Goal: Transaction & Acquisition: Purchase product/service

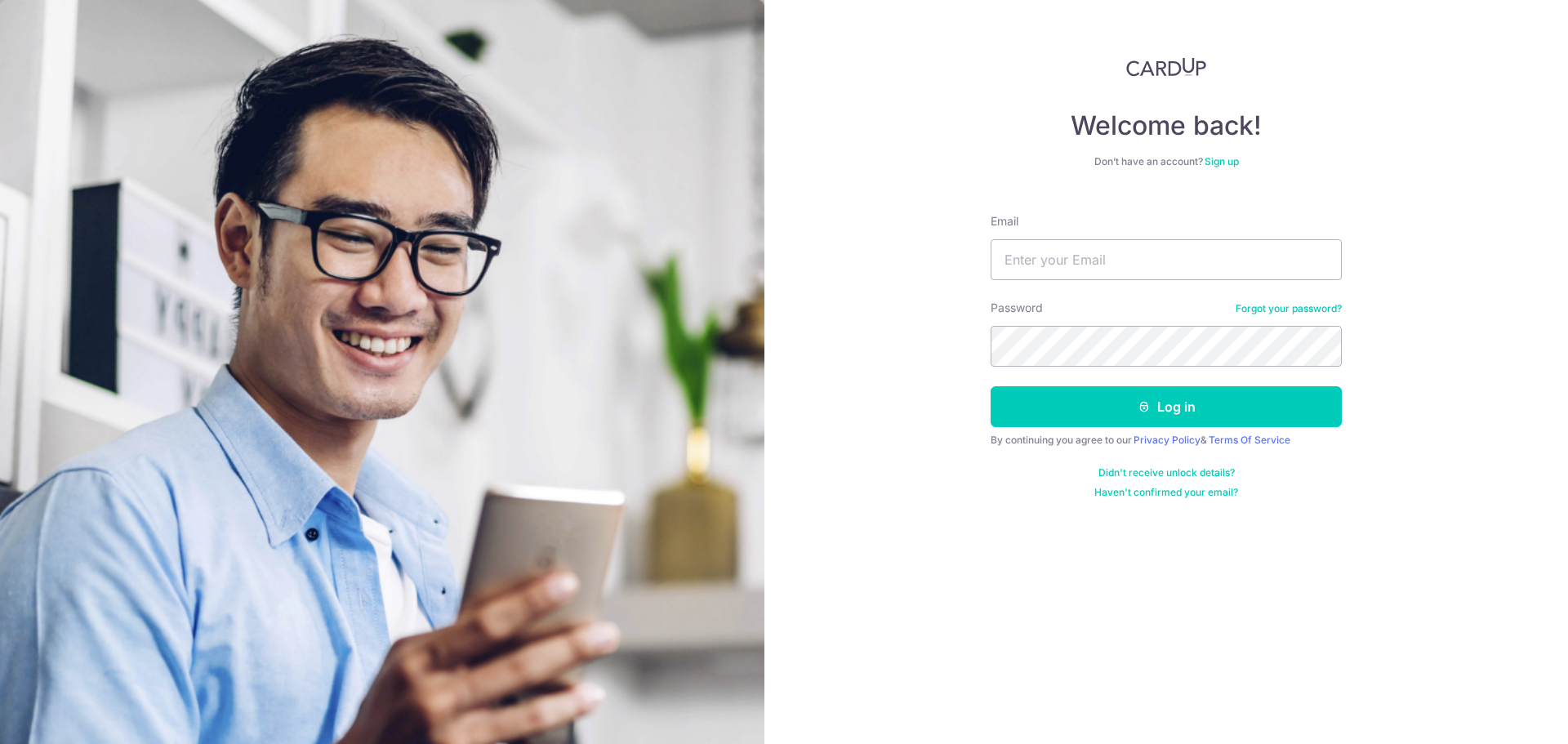
type input "[EMAIL_ADDRESS][DOMAIN_NAME]"
click at [991, 386] on button "Log in" at bounding box center [1166, 407] width 351 height 41
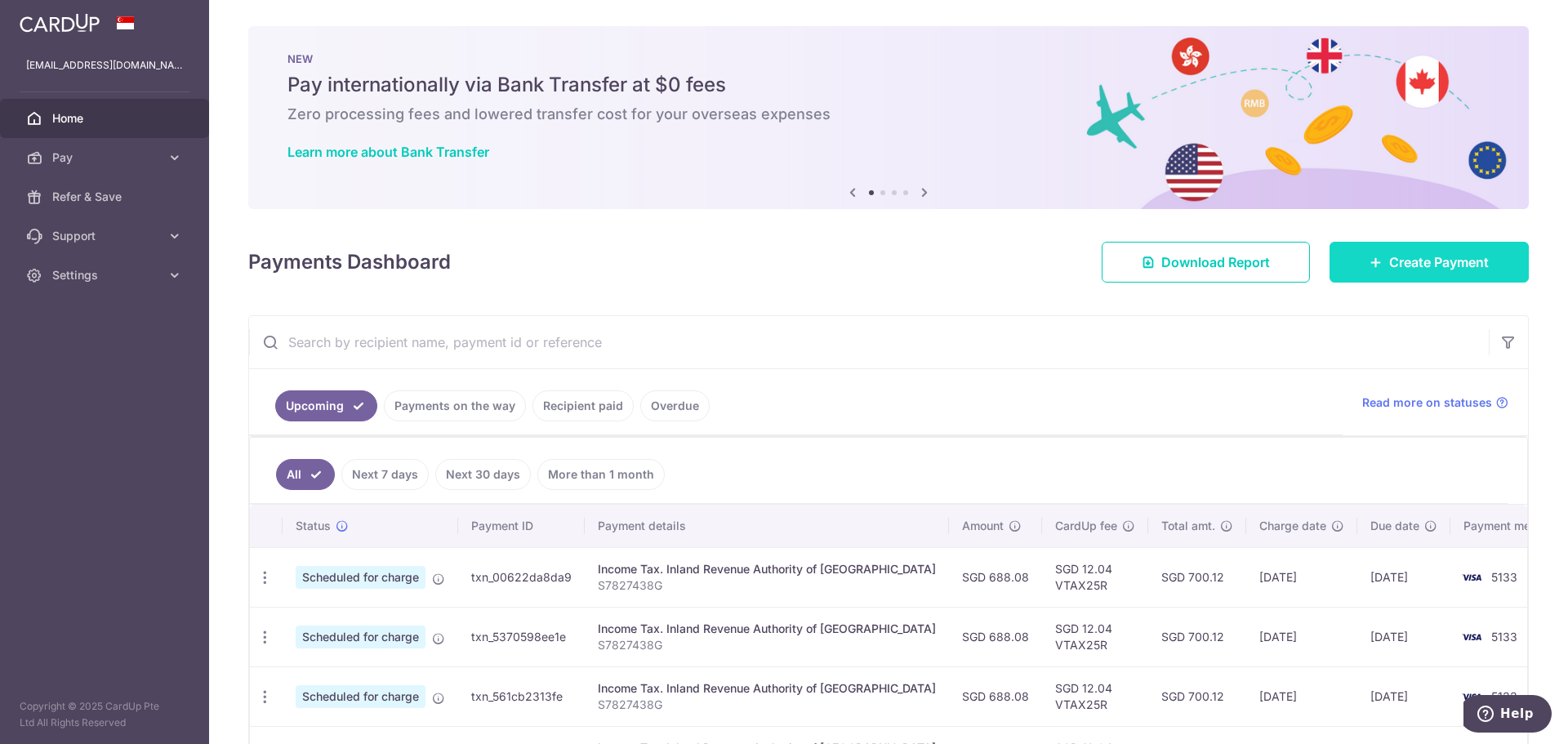
click at [1422, 260] on span "Create Payment" at bounding box center [1439, 262] width 100 height 20
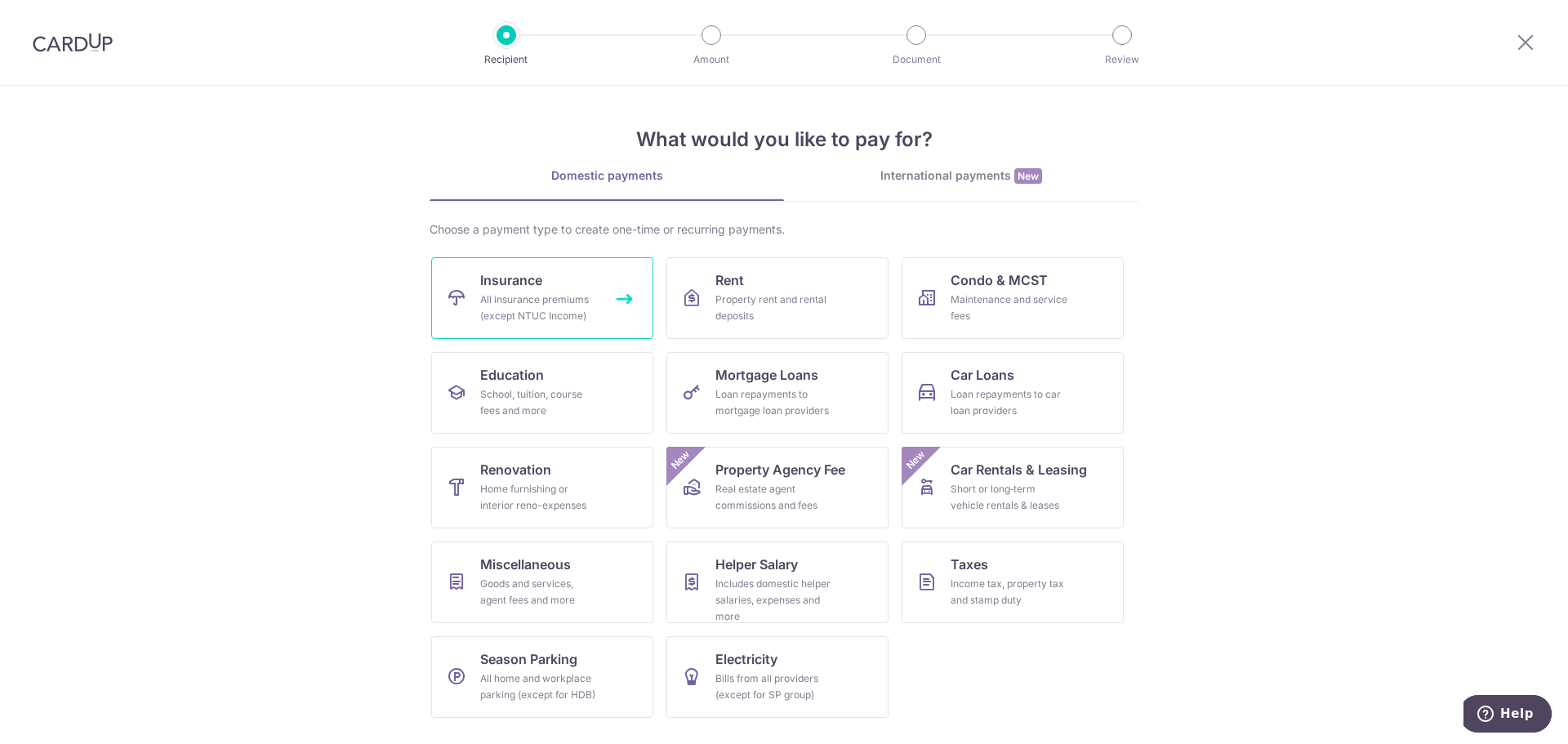
click at [532, 309] on div "All insurance premiums (except NTUC Income)" at bounding box center [539, 308] width 118 height 32
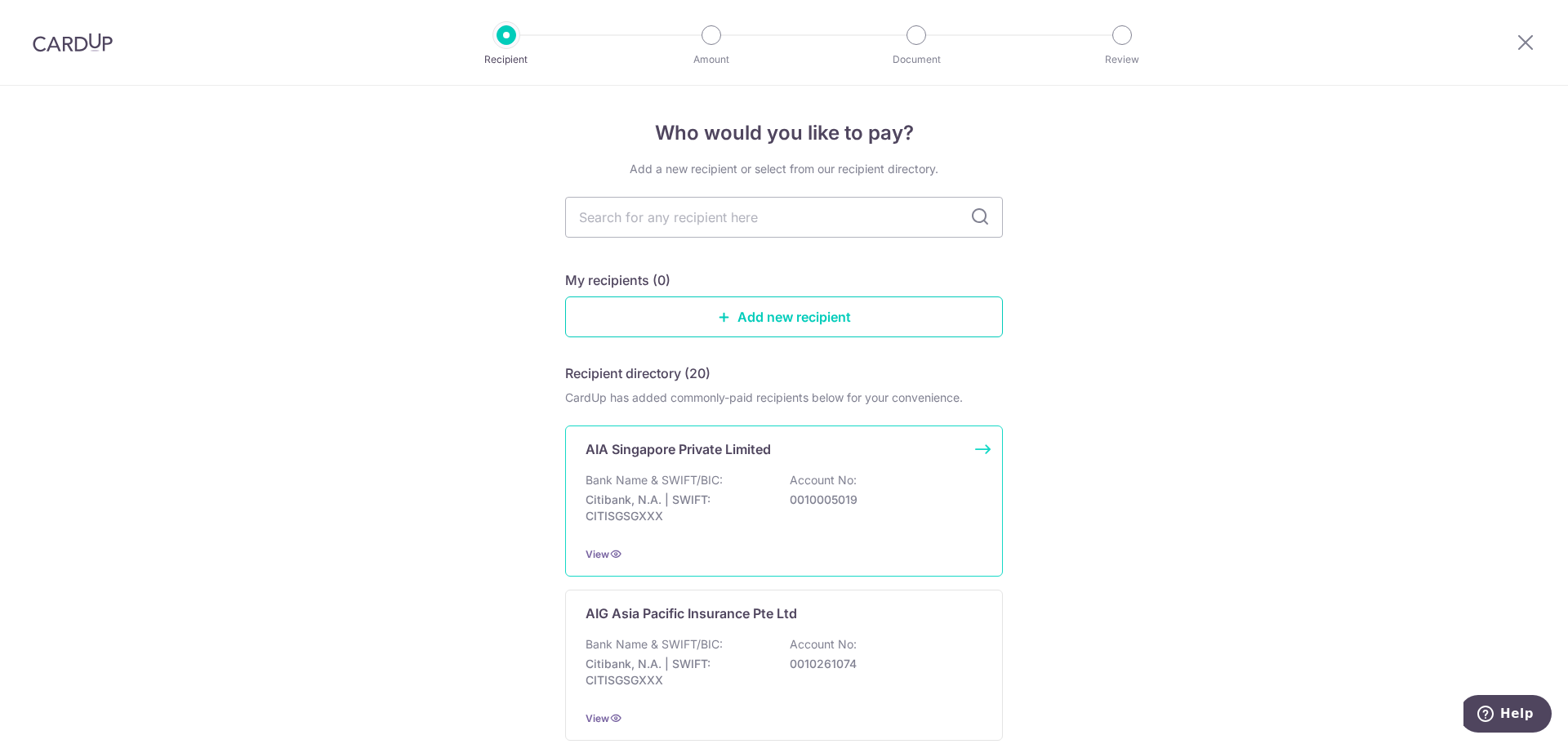
click at [716, 477] on p "Bank Name & SWIFT/BIC:" at bounding box center [654, 480] width 137 height 16
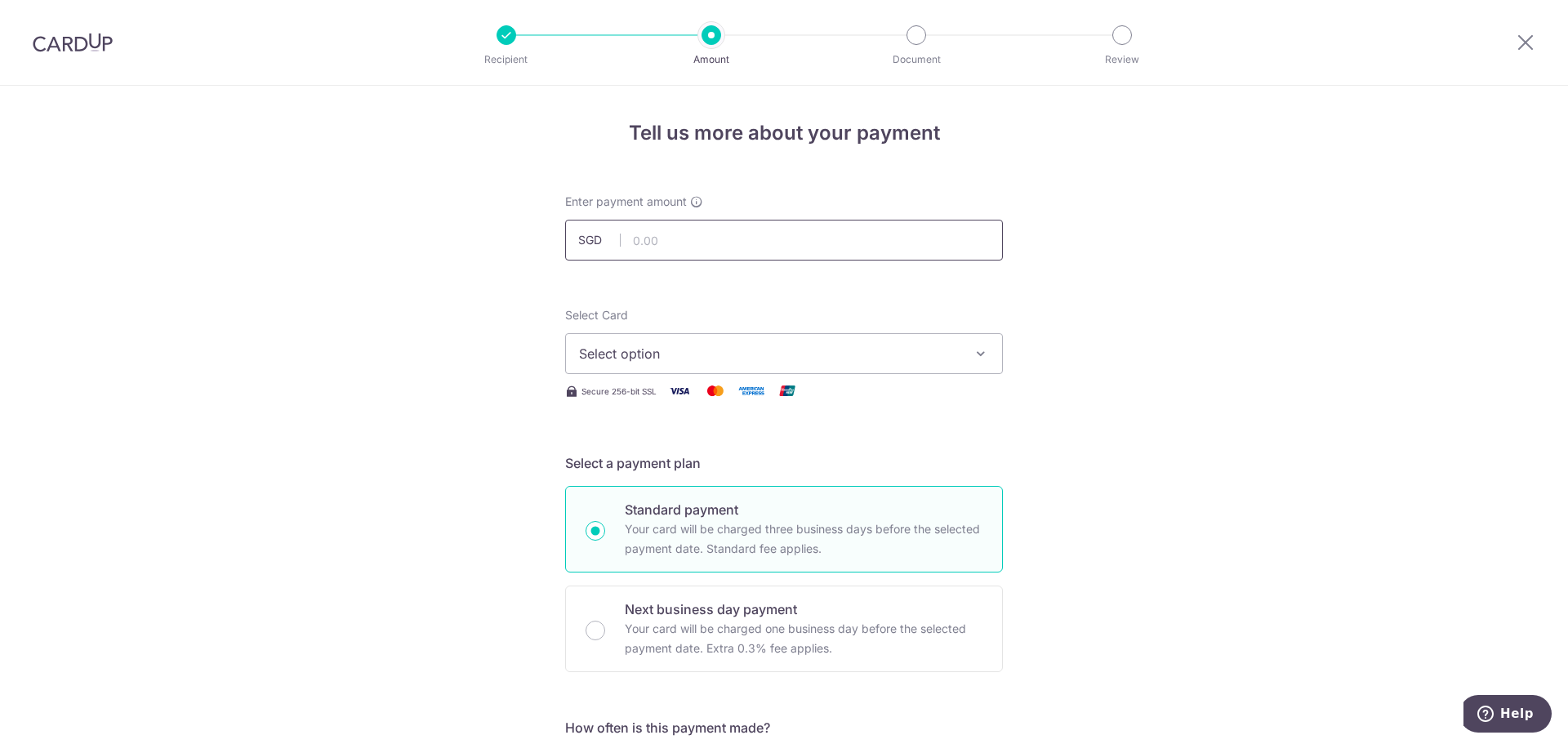
click at [643, 241] on input "text" at bounding box center [784, 241] width 438 height 41
type input "889.40"
click at [672, 351] on span "Select option" at bounding box center [769, 354] width 381 height 20
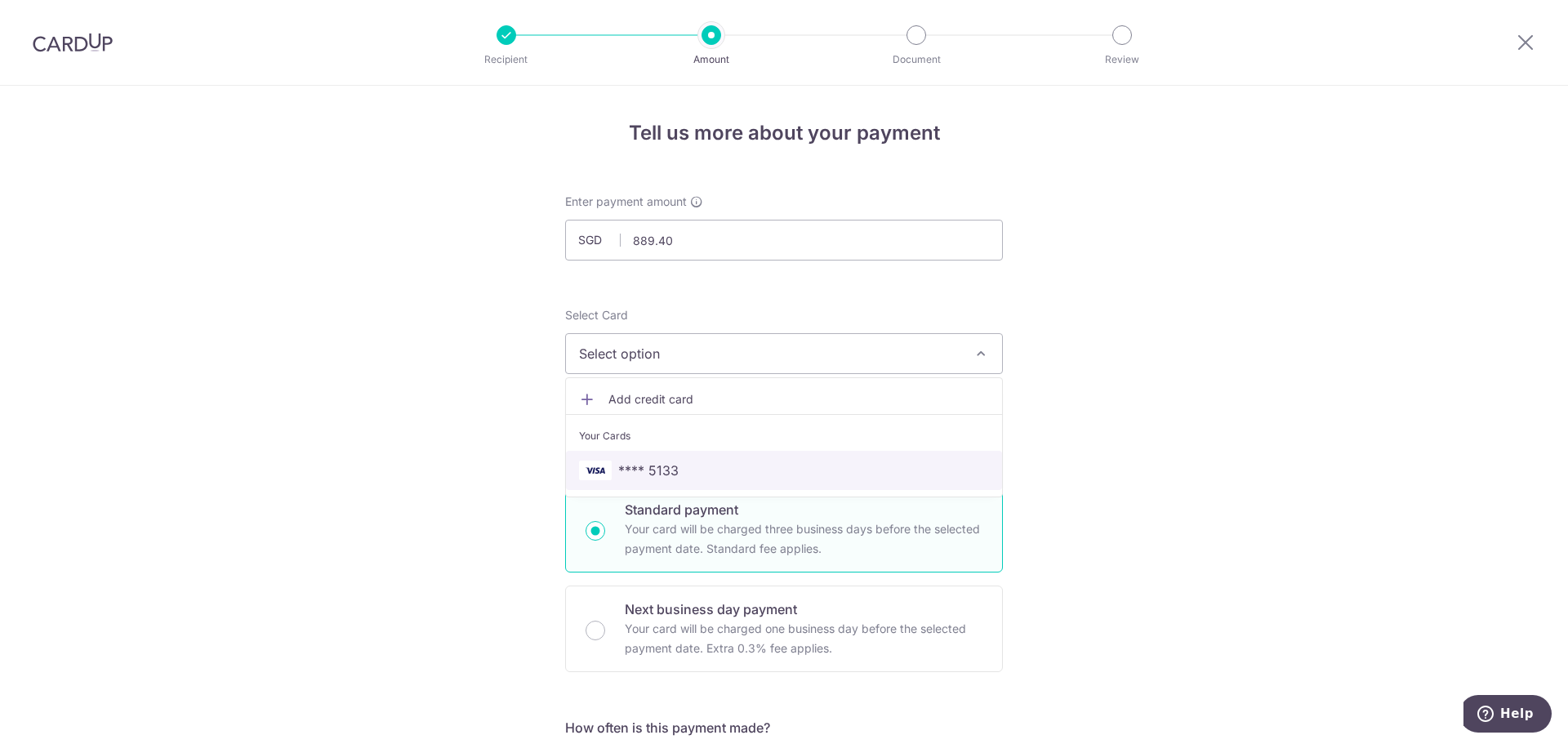
click at [670, 470] on span "**** 5133" at bounding box center [648, 470] width 60 height 20
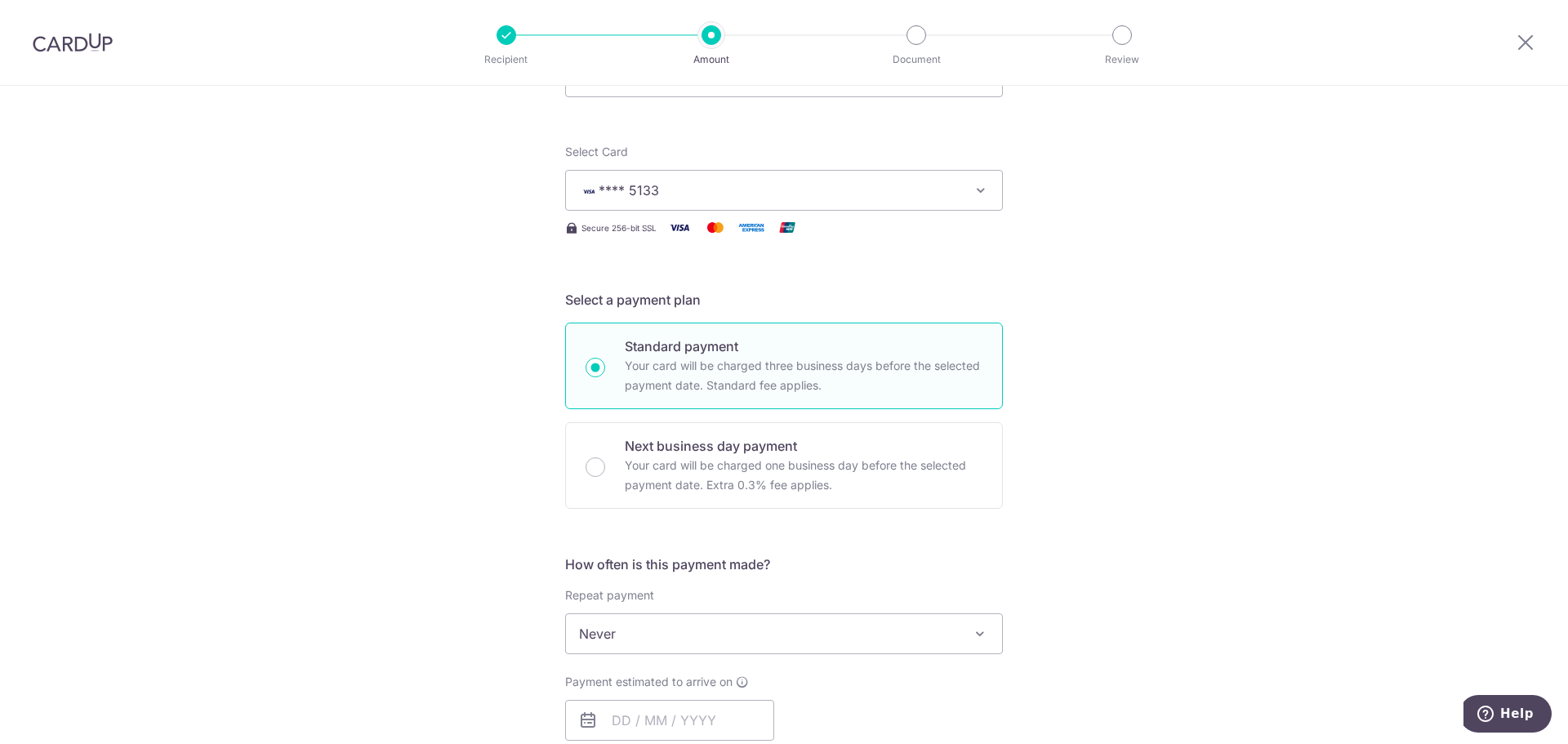
scroll to position [245, 0]
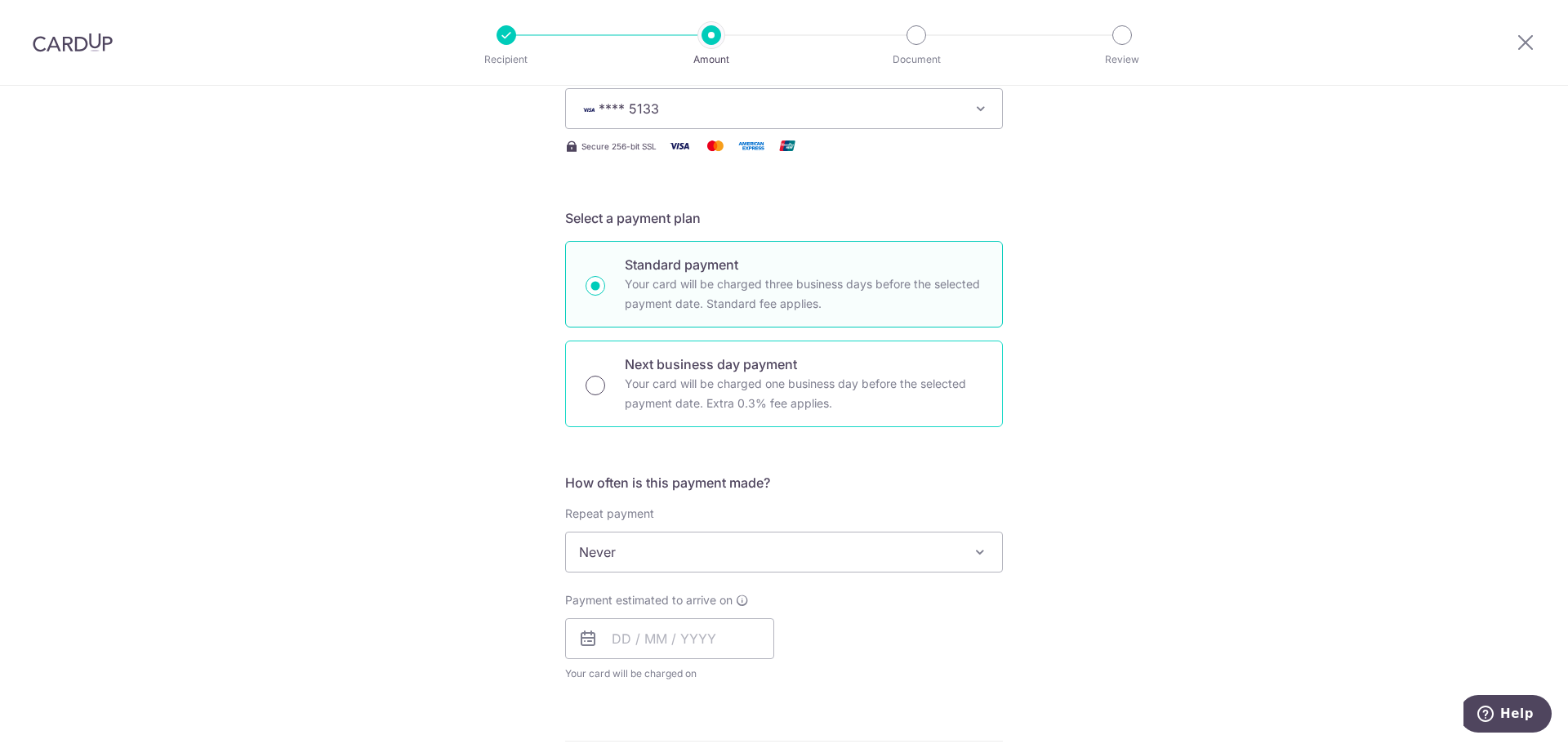
click at [591, 382] on input "Next business day payment Your card will be charged one business day before the…" at bounding box center [596, 386] width 20 height 20
radio input "true"
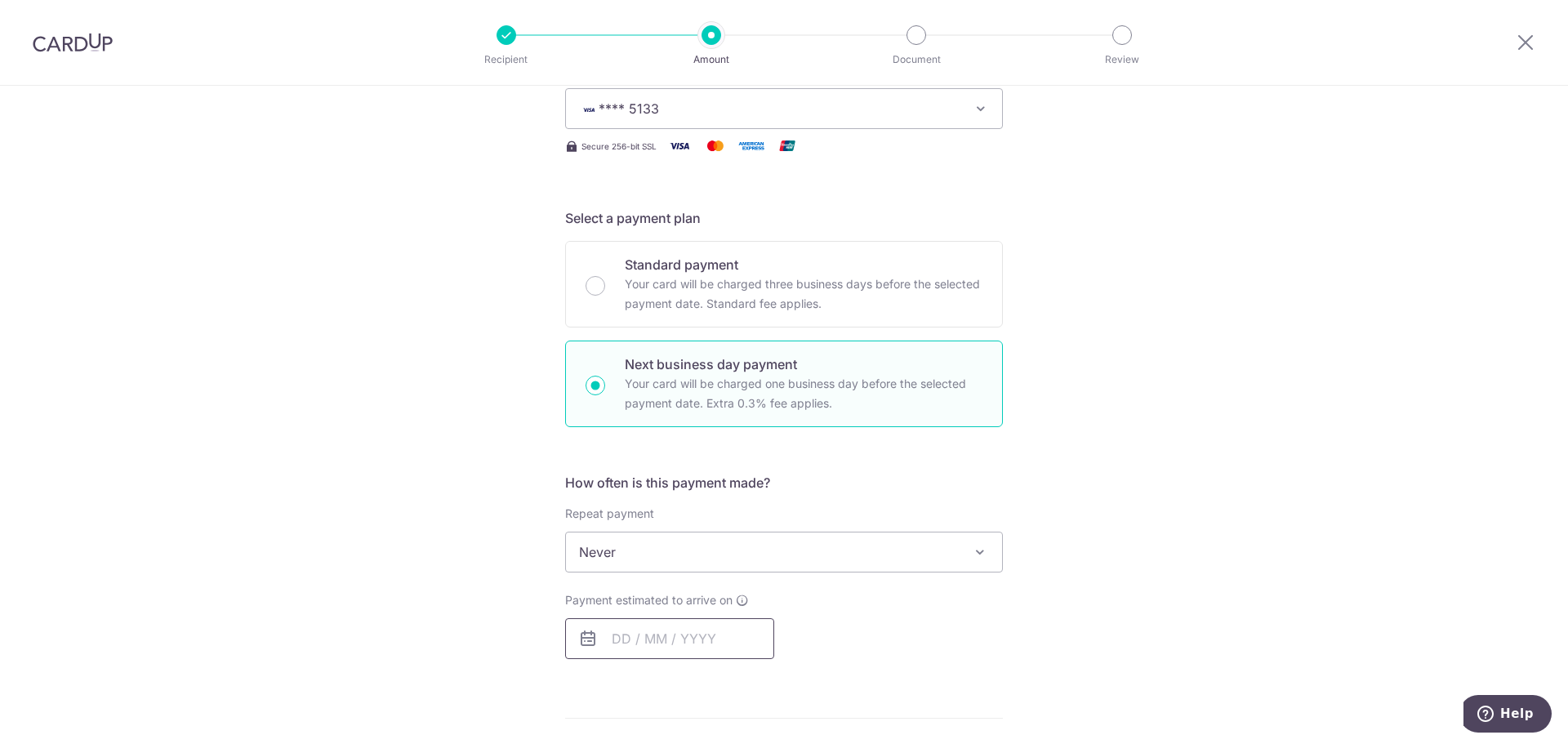
click at [700, 643] on input "text" at bounding box center [670, 639] width 209 height 41
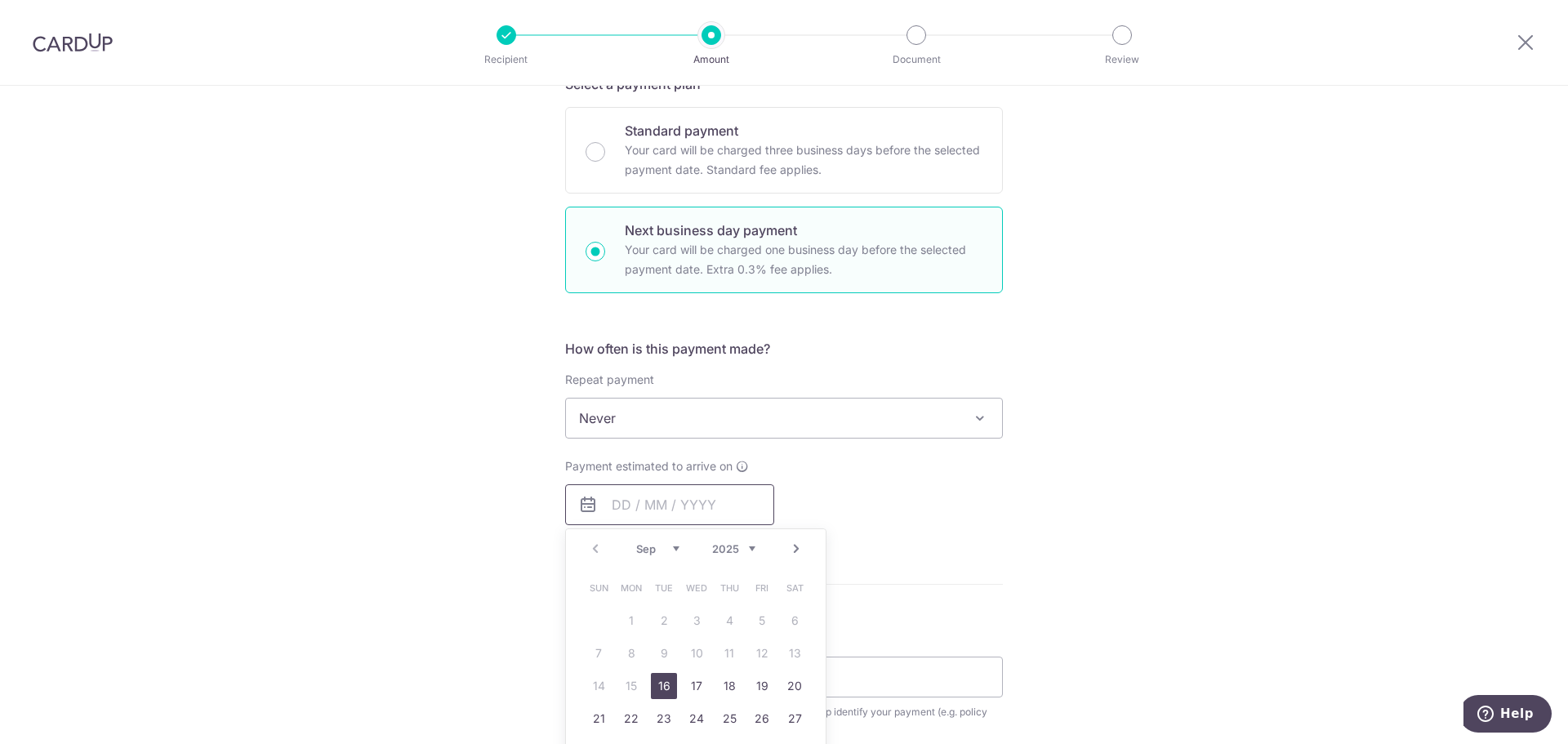
scroll to position [408, 0]
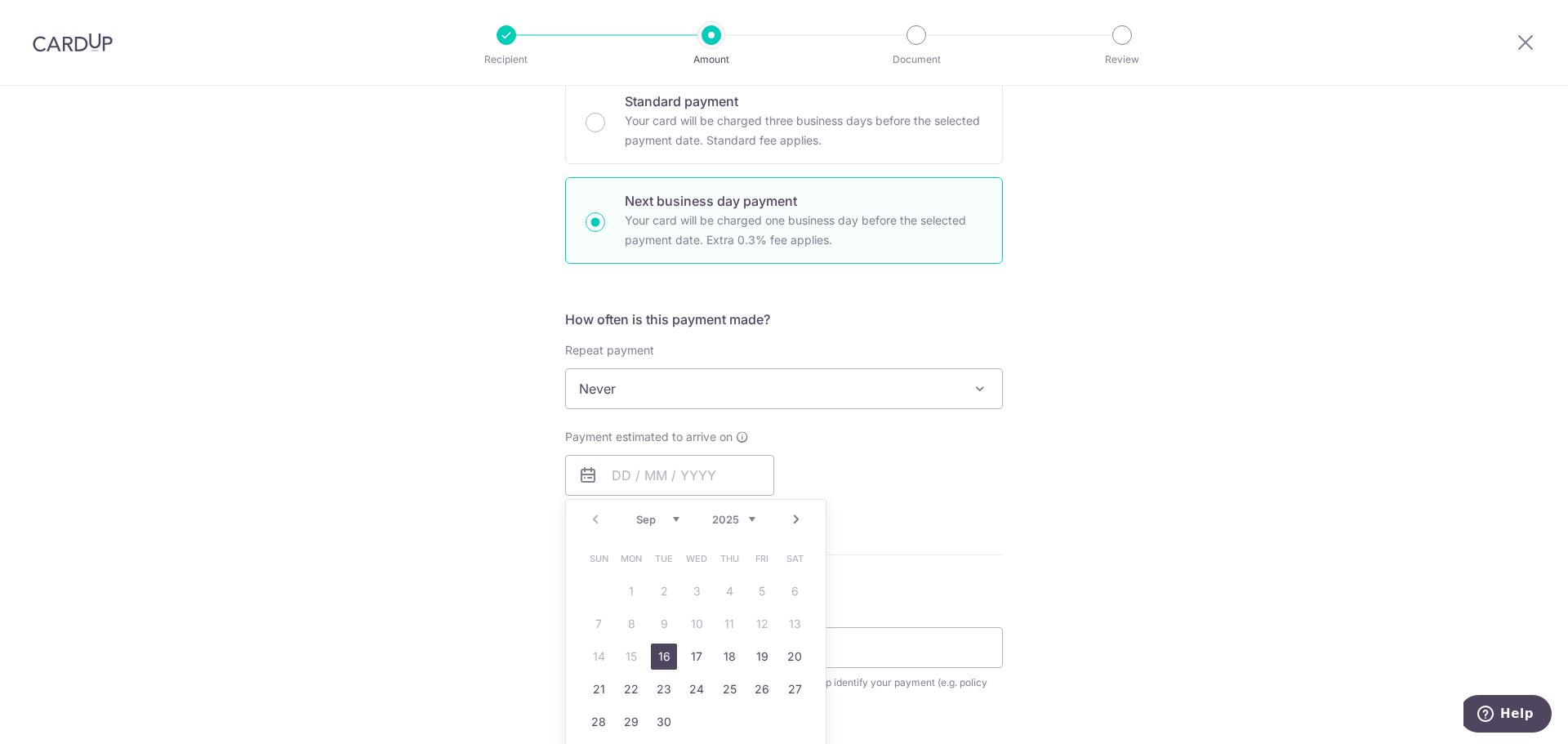
click at [661, 661] on link "16" at bounding box center [663, 656] width 26 height 26
type input "[DATE]"
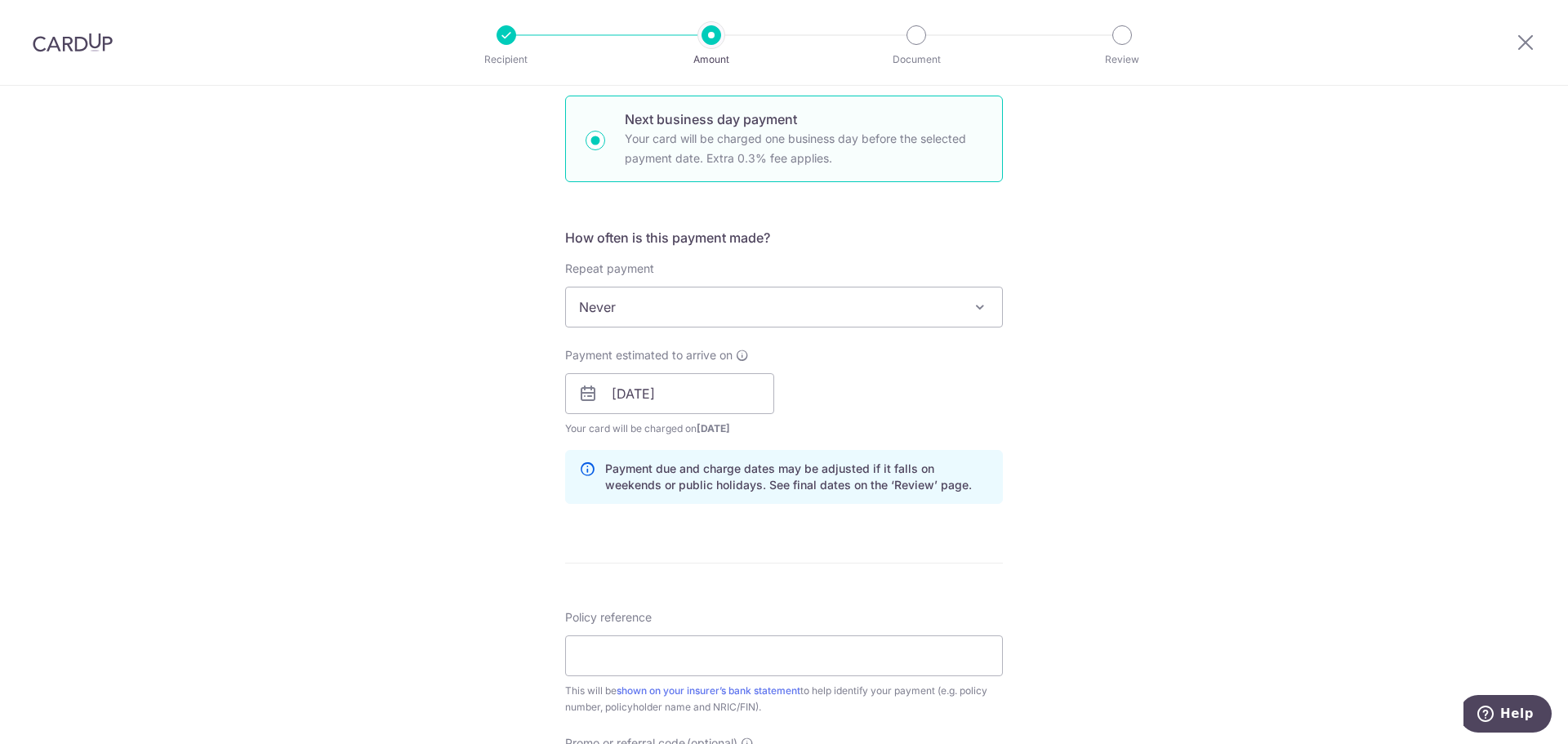
scroll to position [572, 0]
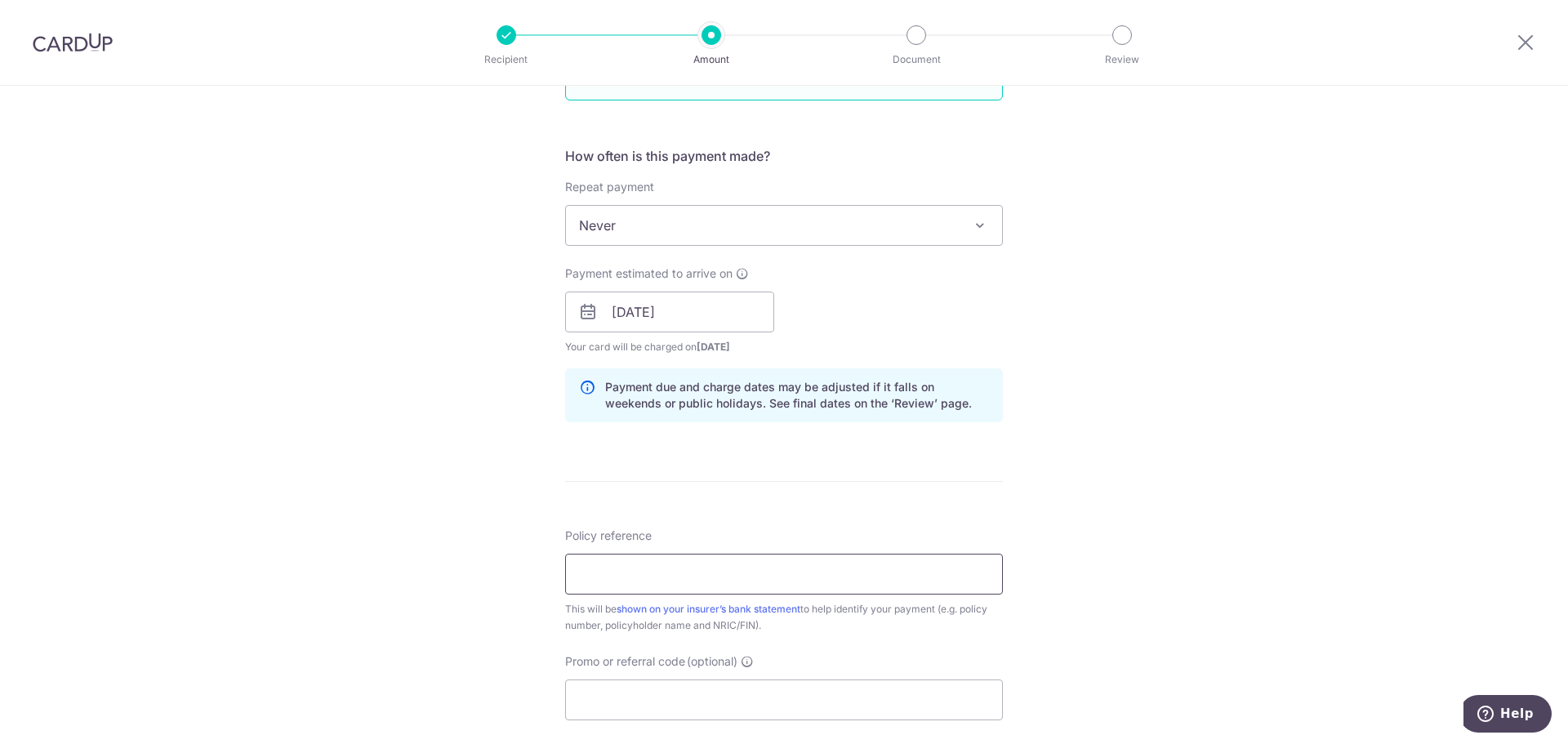
click at [659, 581] on input "Policy reference" at bounding box center [784, 574] width 438 height 41
type input "H232301519"
click at [859, 477] on form "Enter payment amount SGD 889.40 889.40 Select Card **** 5133 Add credit card Yo…" at bounding box center [784, 342] width 438 height 1440
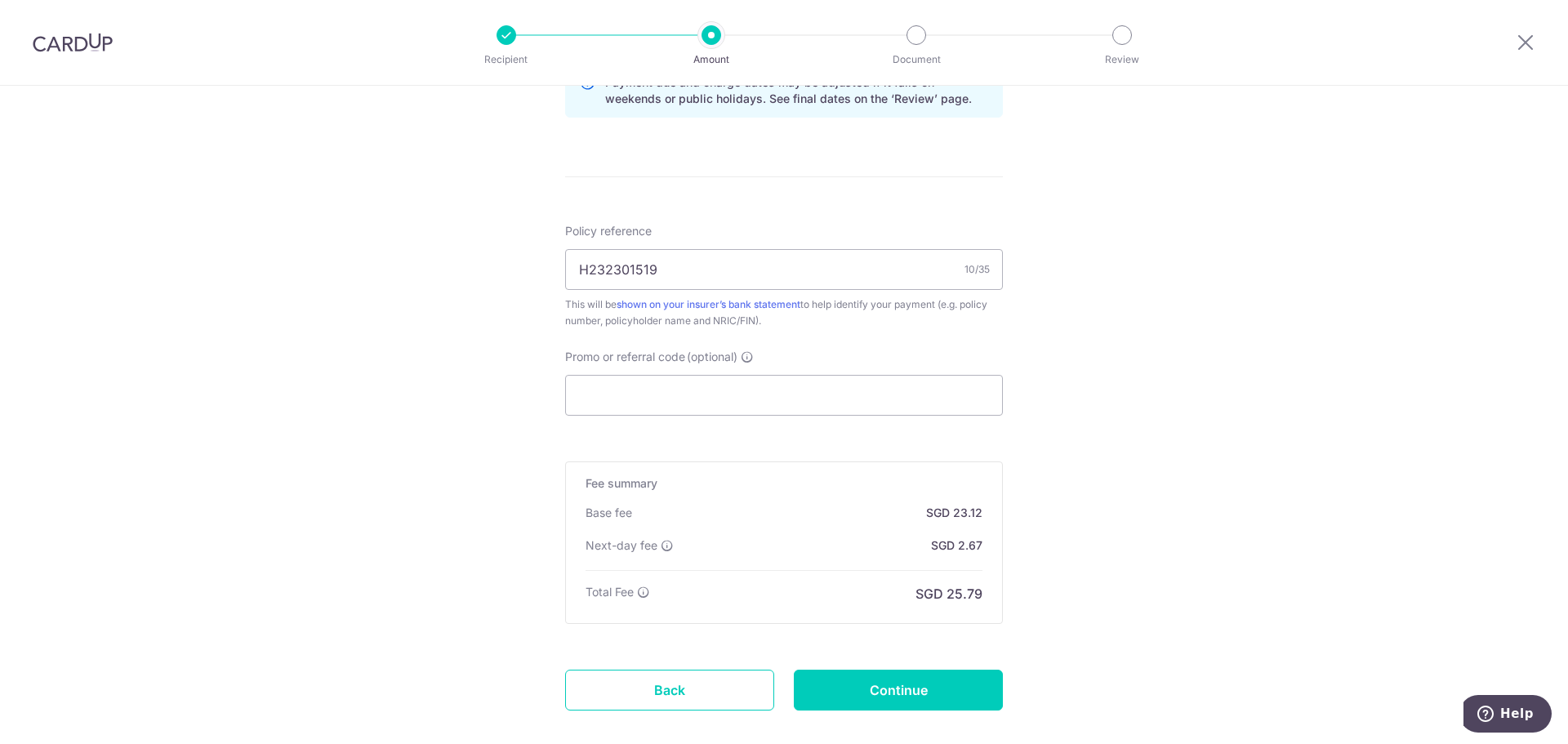
scroll to position [966, 0]
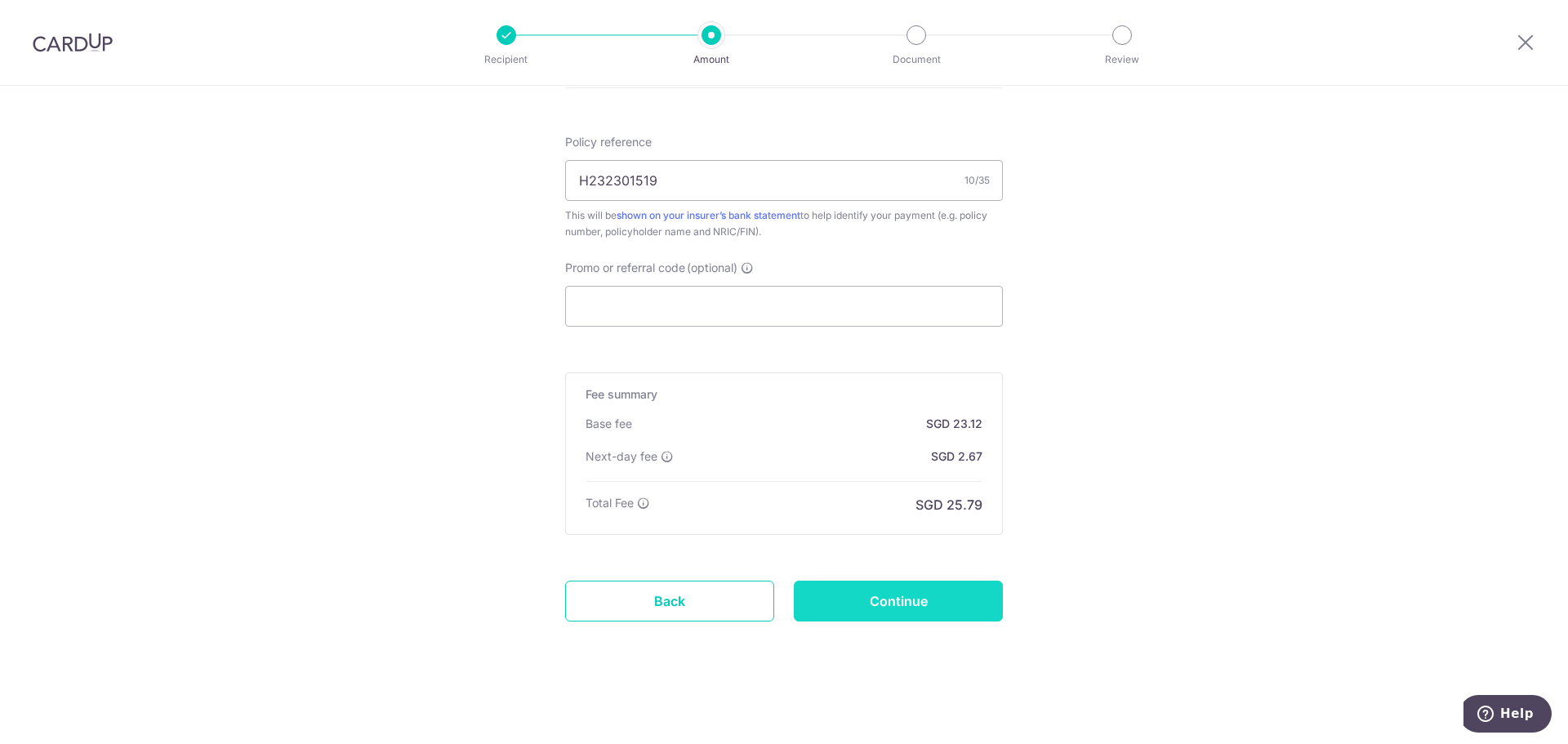
click at [947, 596] on input "Continue" at bounding box center [898, 601] width 209 height 41
type input "Create Schedule"
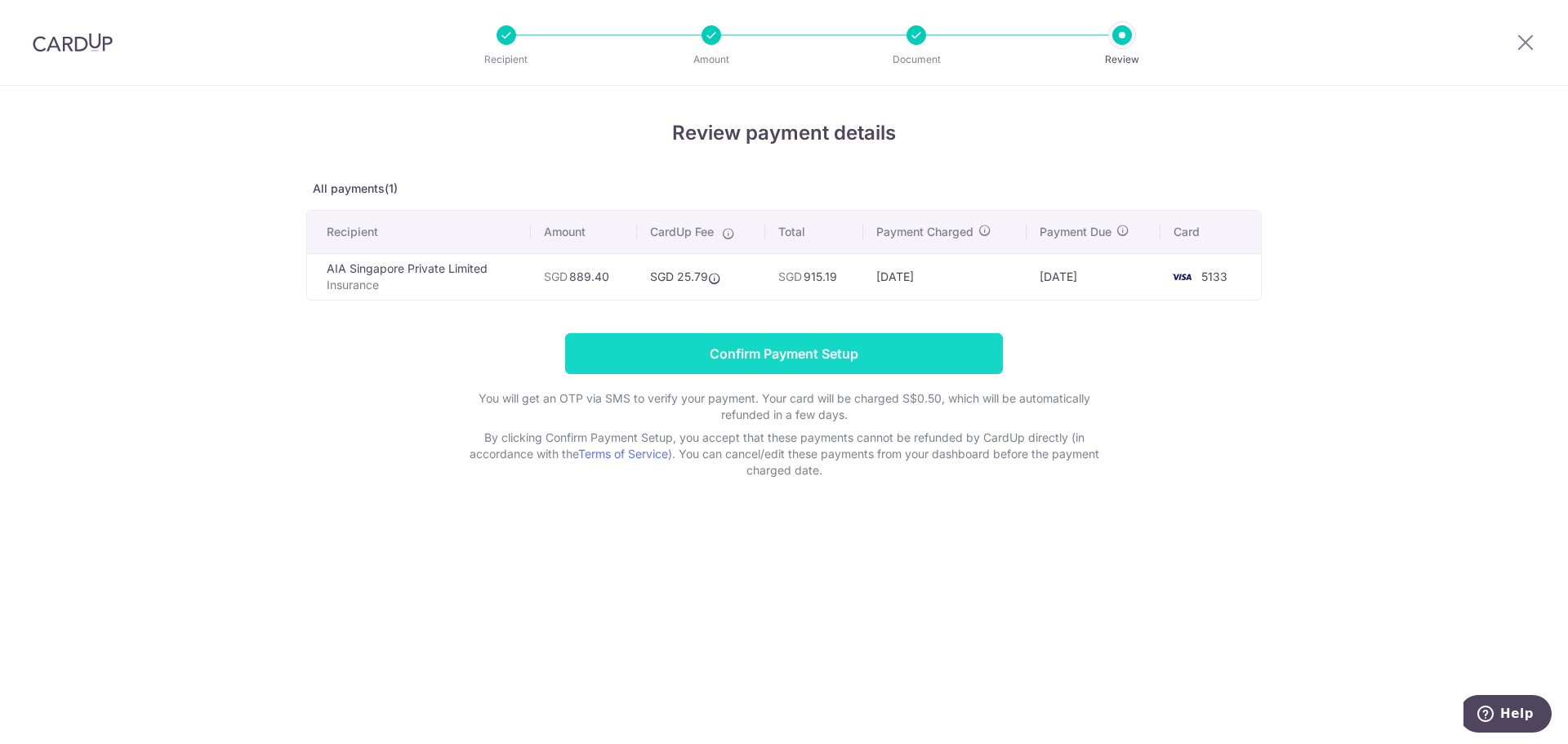
click at [857, 347] on input "Confirm Payment Setup" at bounding box center [784, 354] width 438 height 41
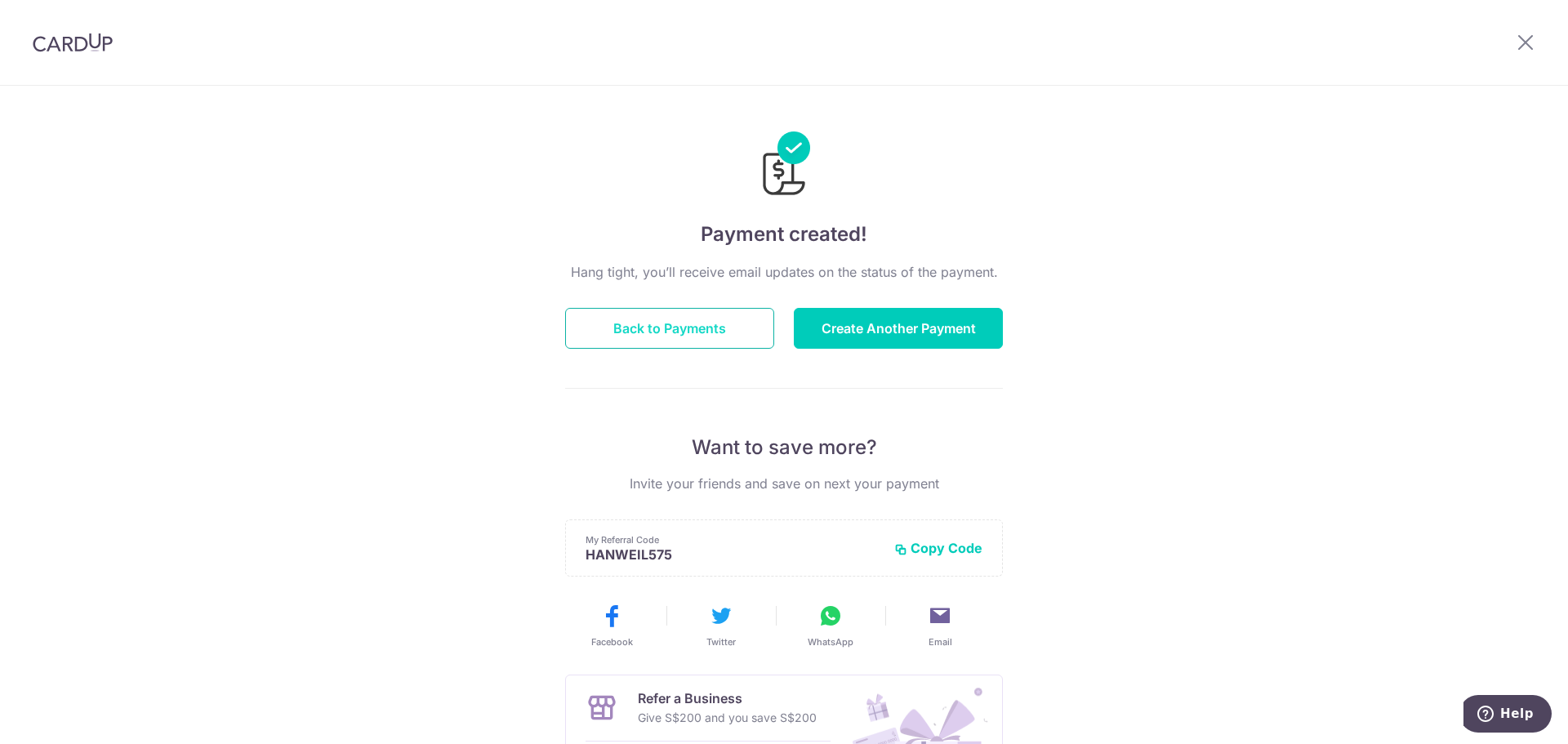
click at [612, 332] on button "Back to Payments" at bounding box center [670, 328] width 209 height 41
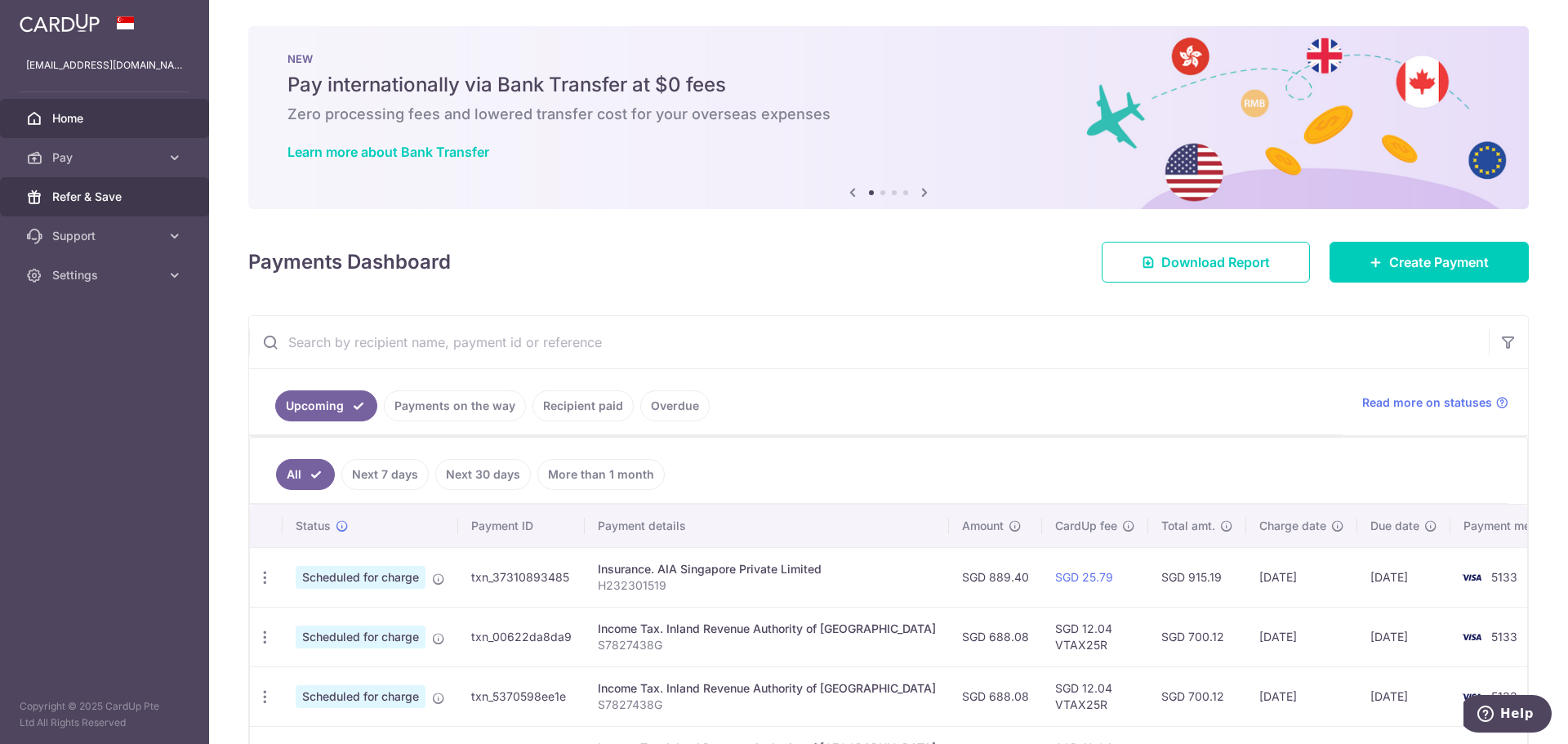
click at [71, 198] on span "Refer & Save" at bounding box center [106, 197] width 108 height 16
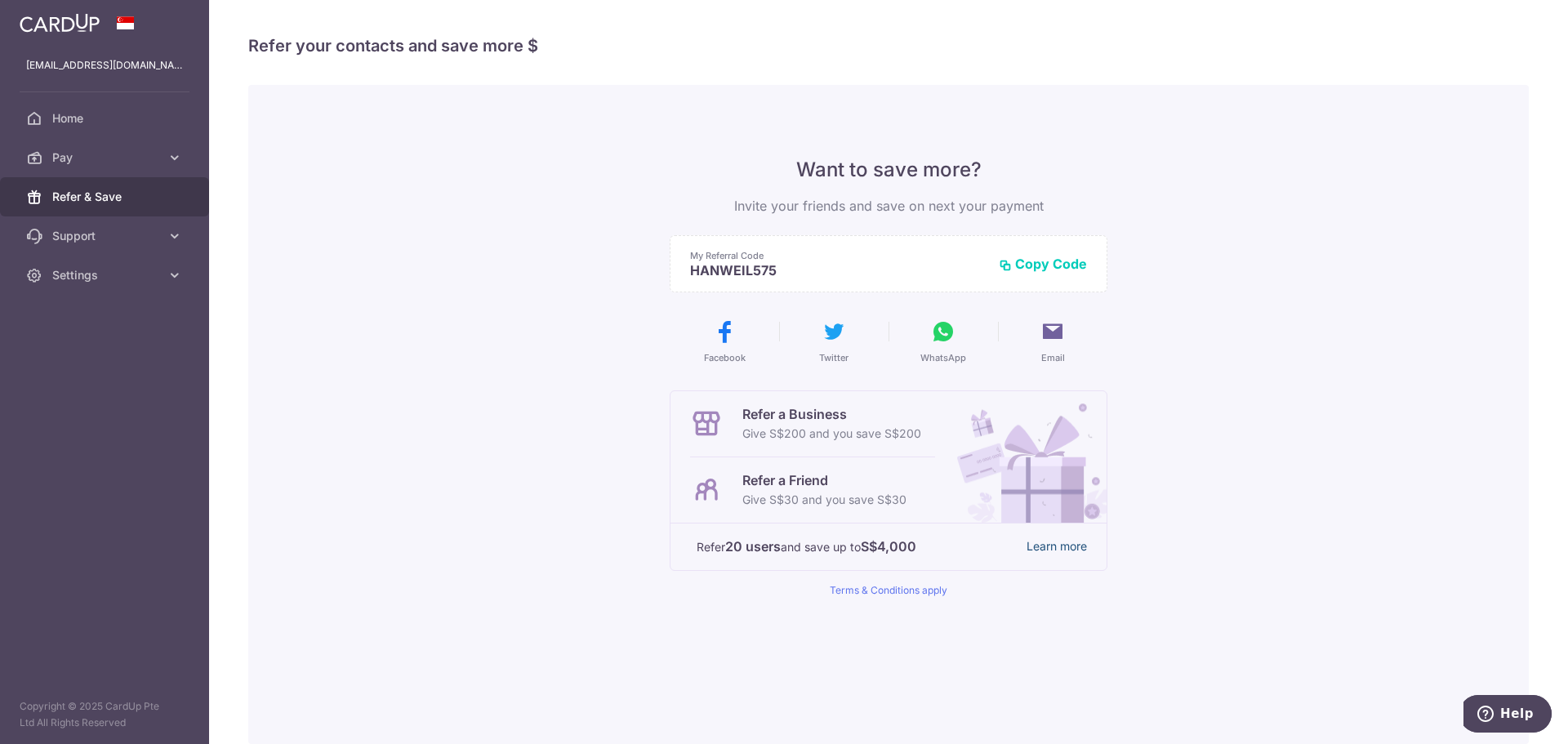
click at [1048, 542] on link "Learn more" at bounding box center [1056, 547] width 60 height 21
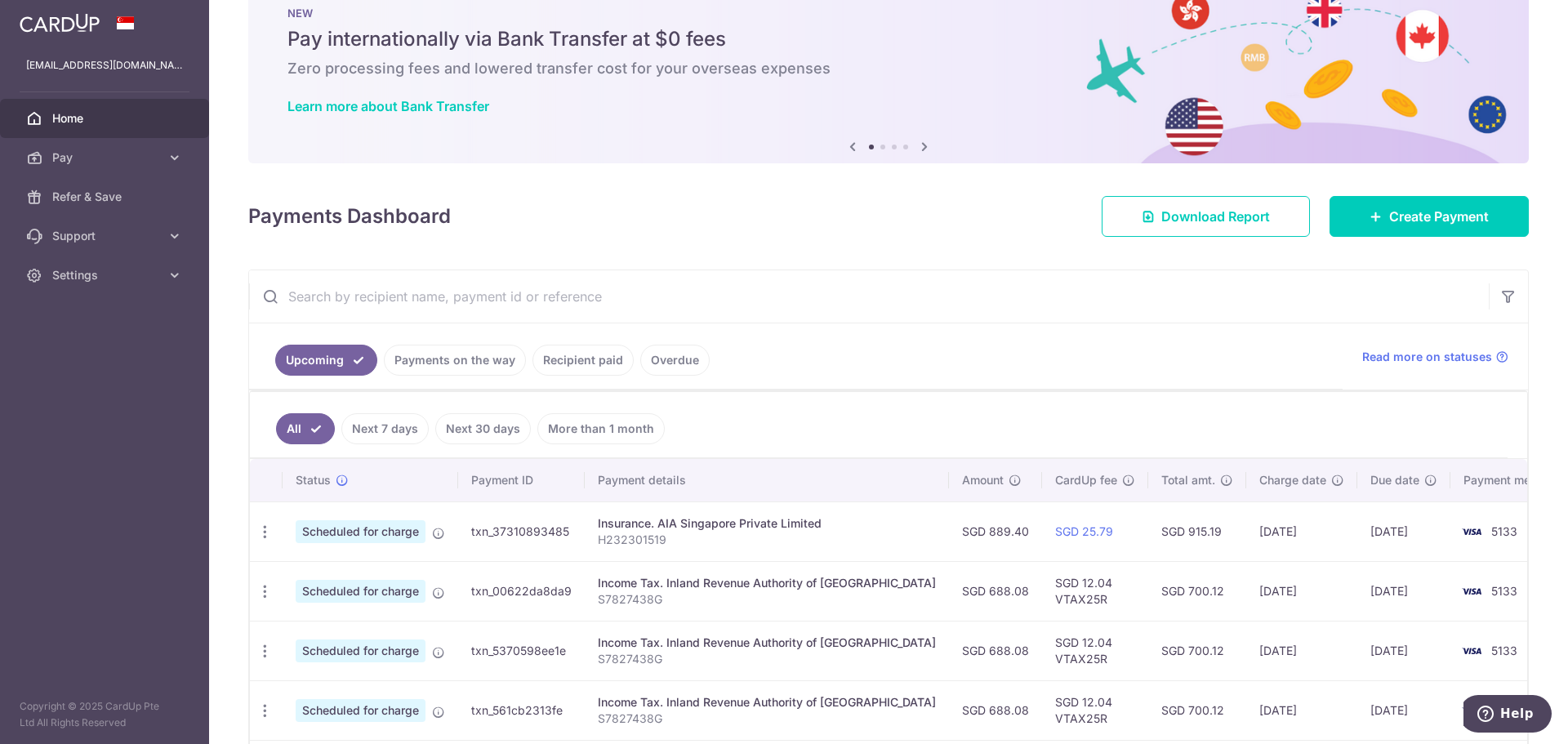
scroll to position [33, 0]
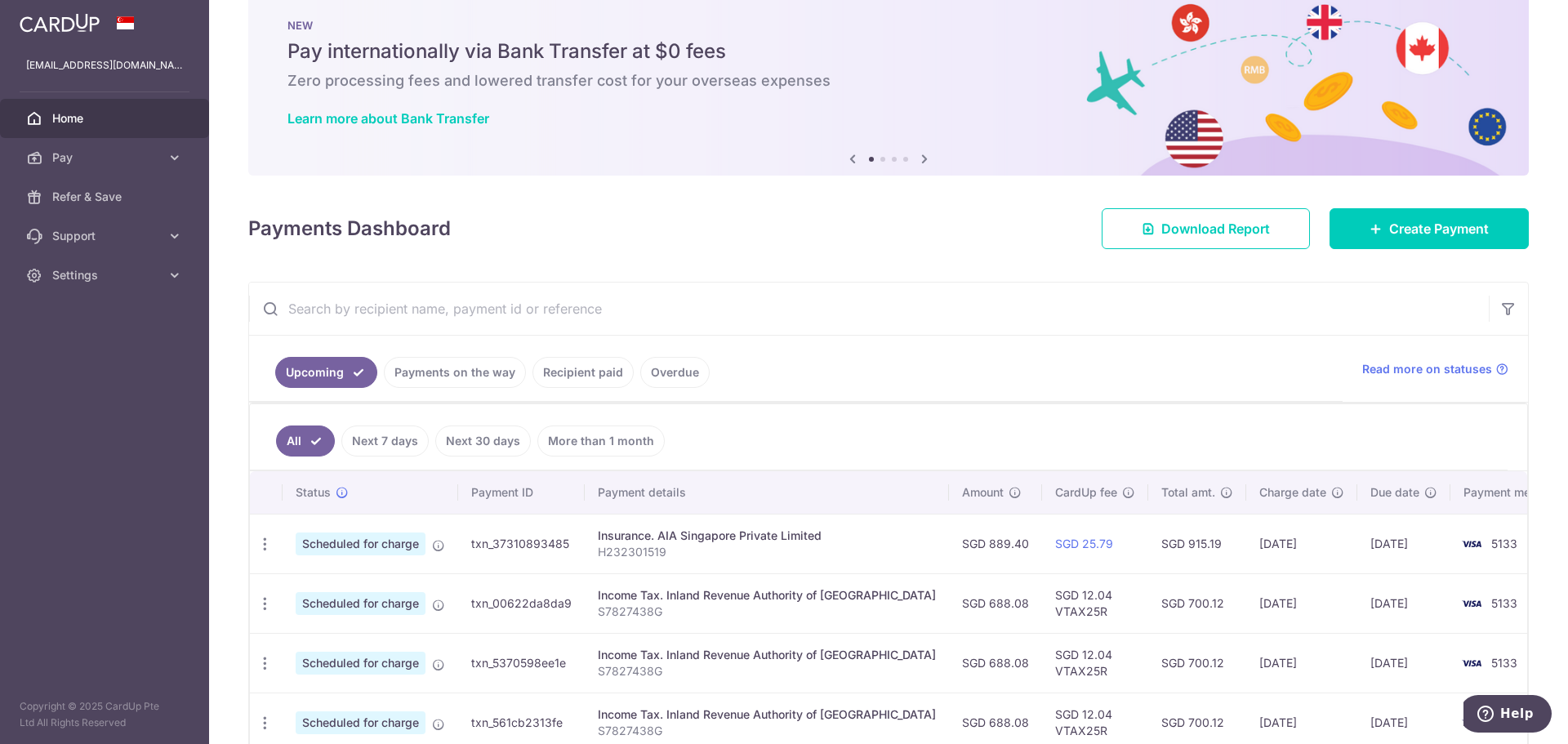
click at [77, 114] on span "Home" at bounding box center [106, 118] width 108 height 16
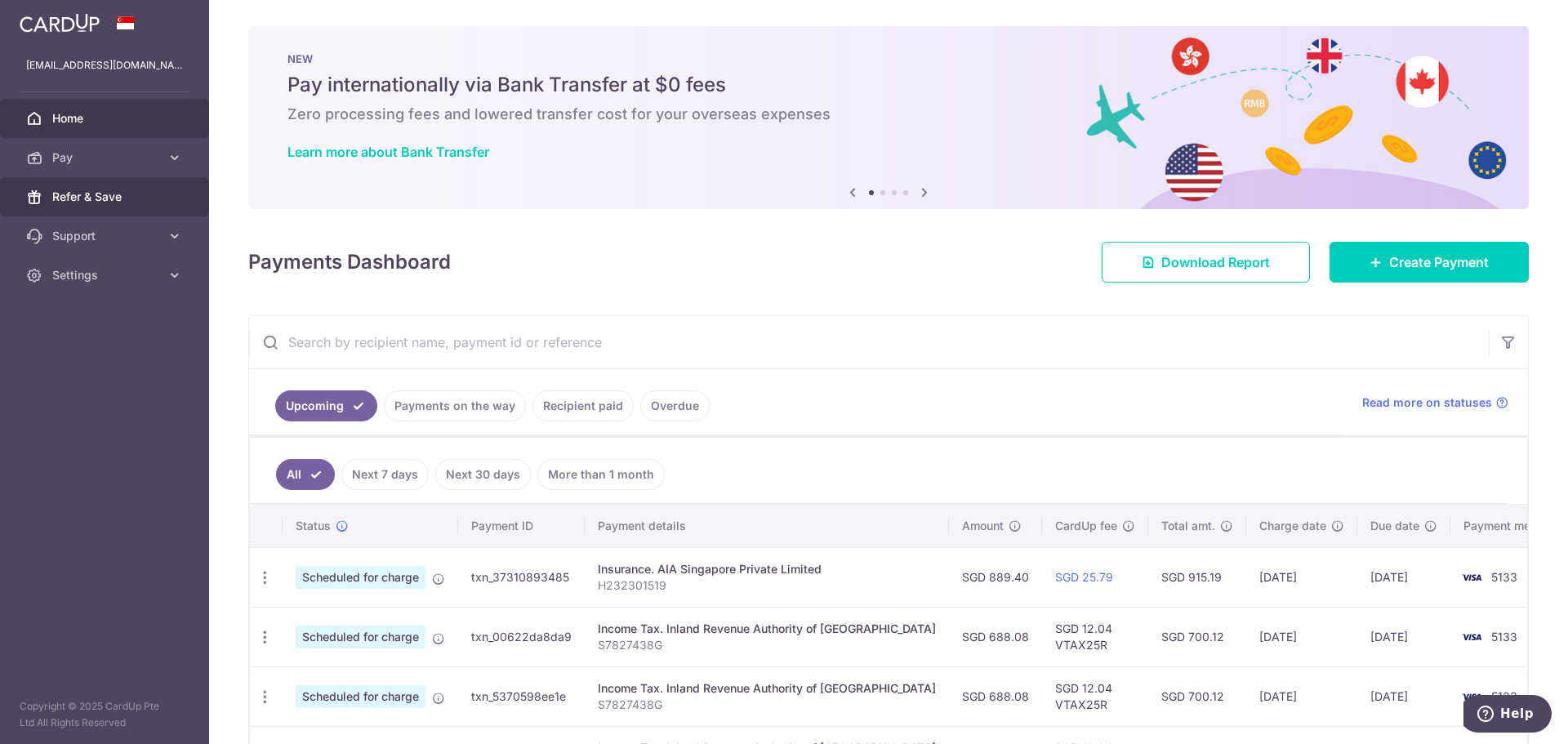
click at [70, 195] on span "Refer & Save" at bounding box center [106, 197] width 108 height 16
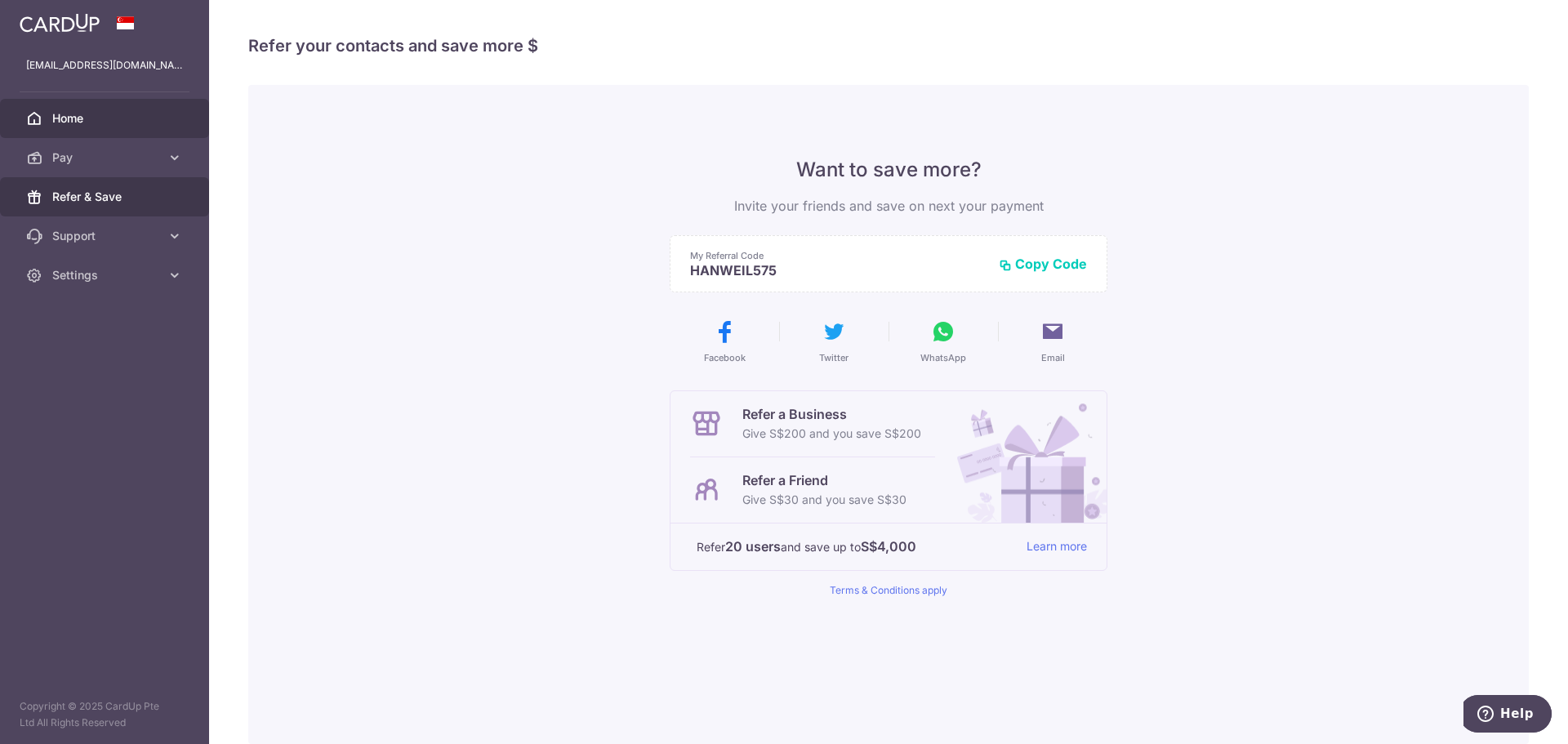
click at [88, 122] on span "Home" at bounding box center [106, 118] width 108 height 16
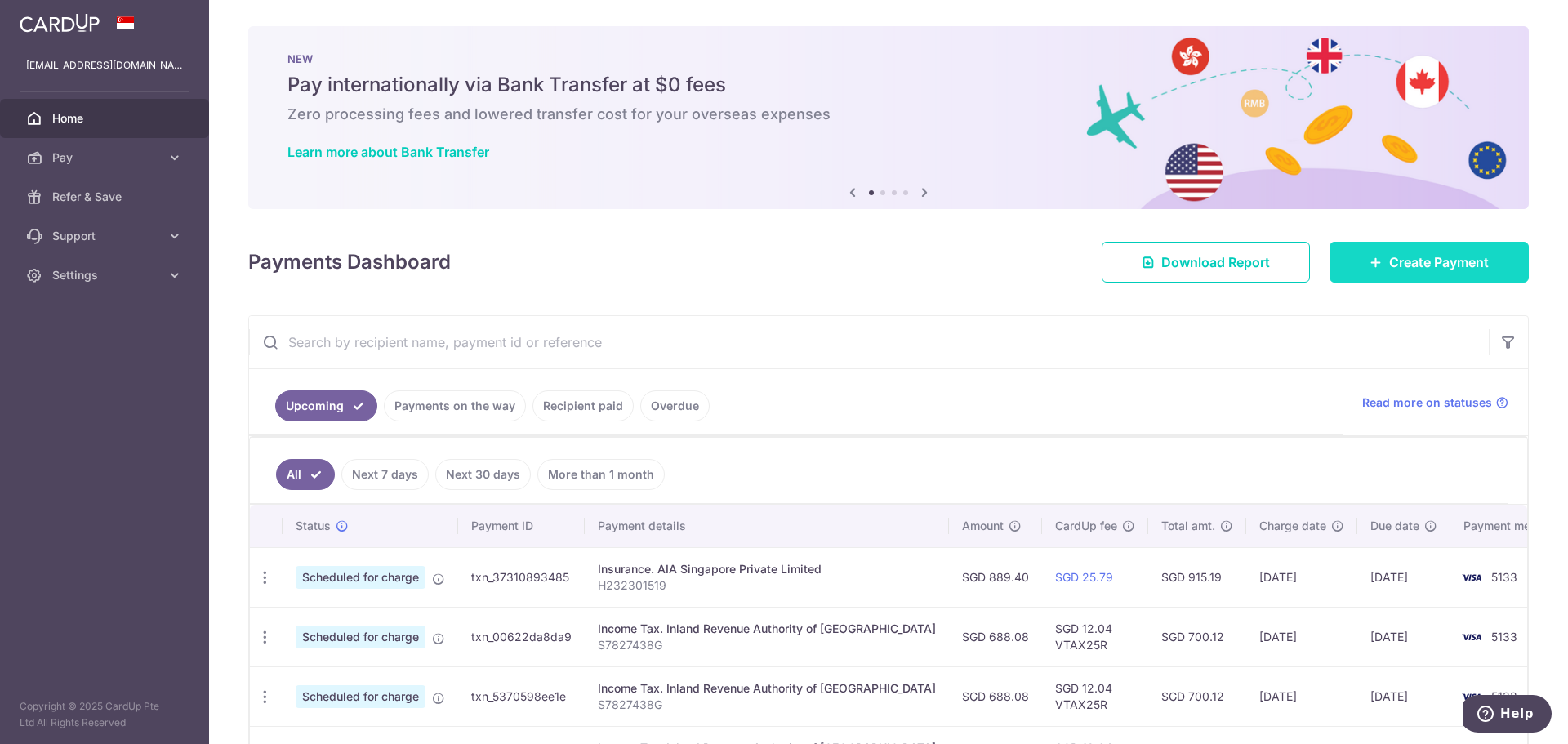
click at [1397, 265] on span "Create Payment" at bounding box center [1439, 262] width 100 height 20
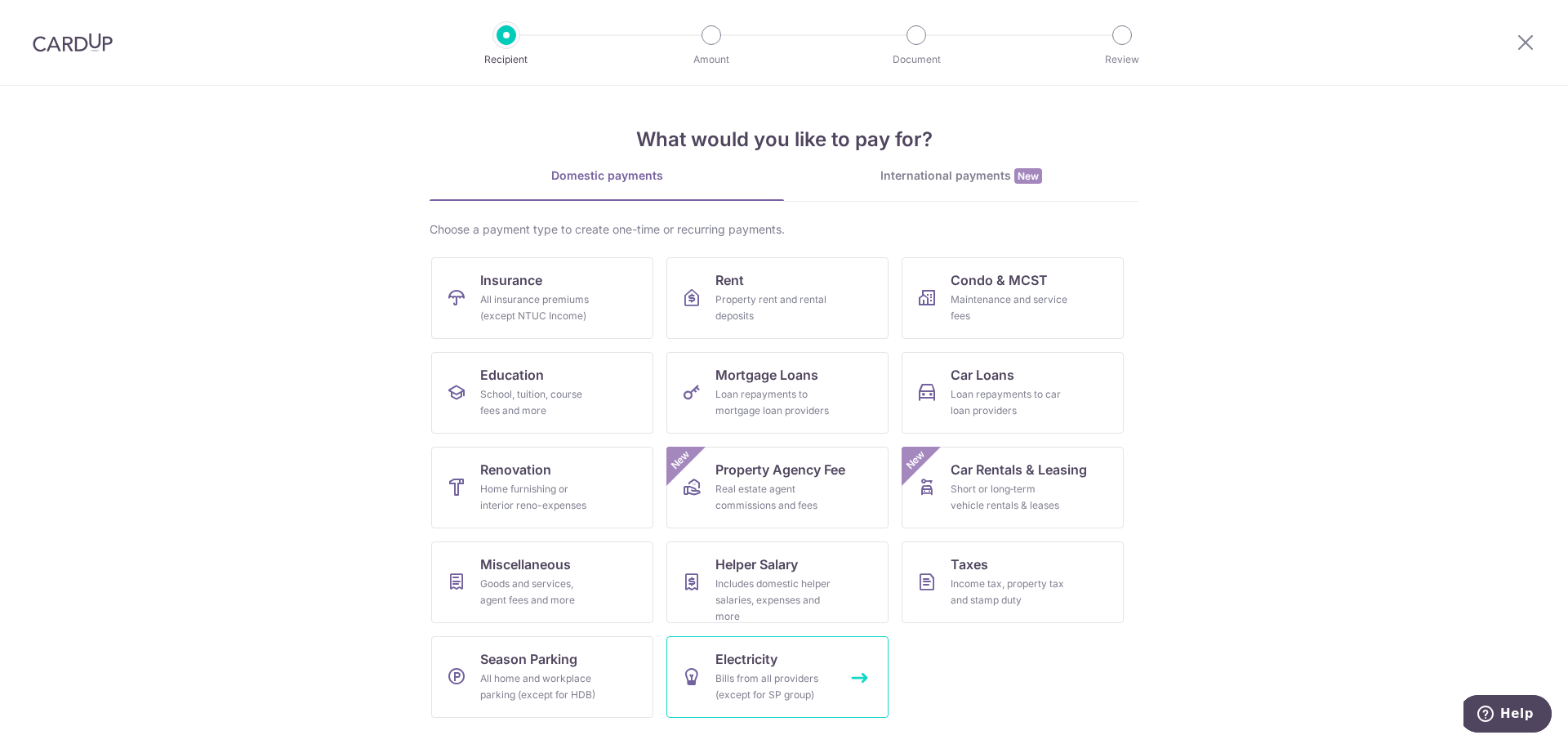
click at [753, 673] on div "Bills from all providers (except for SP group)" at bounding box center [774, 687] width 118 height 32
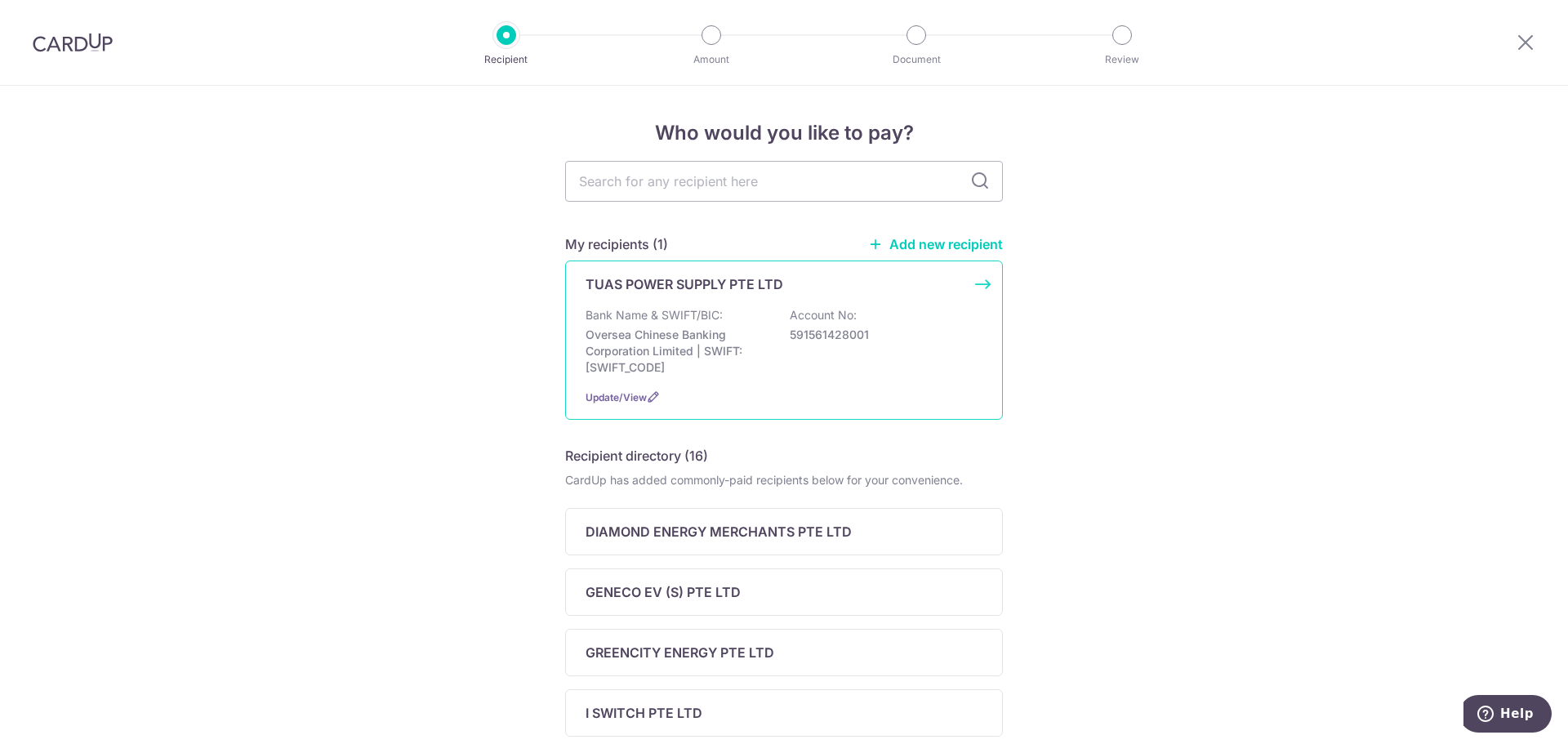
click at [706, 337] on p "Oversea Chinese Banking Corporation Limited | SWIFT: OCBCSGSGXXX" at bounding box center [678, 351] width 183 height 49
